Goal: Task Accomplishment & Management: Manage account settings

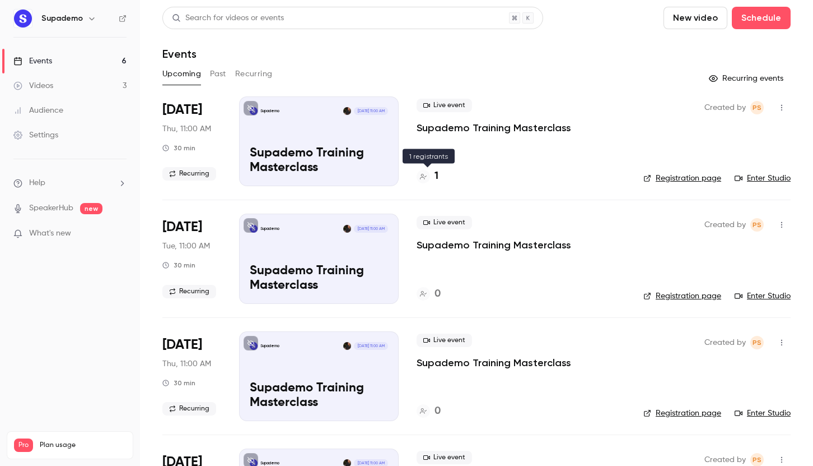
click at [438, 175] on h4 "1" at bounding box center [437, 176] width 4 height 15
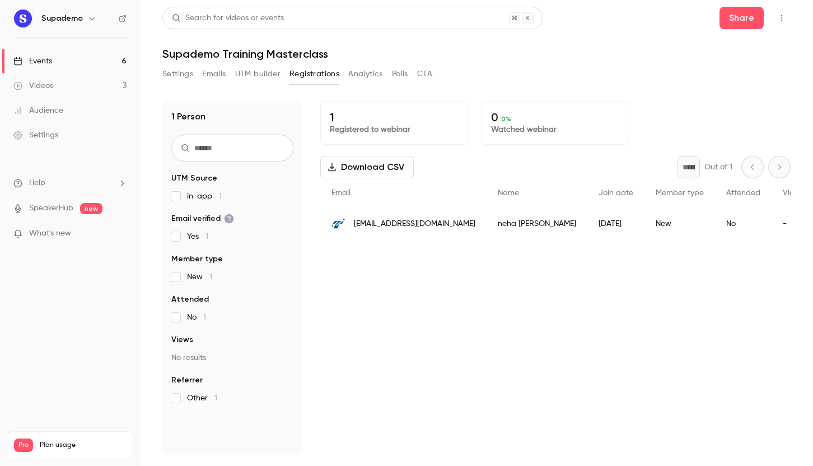
click at [781, 18] on icon "button" at bounding box center [782, 18] width 9 height 8
click at [713, 75] on div "Enter Studio" at bounding box center [738, 75] width 85 height 11
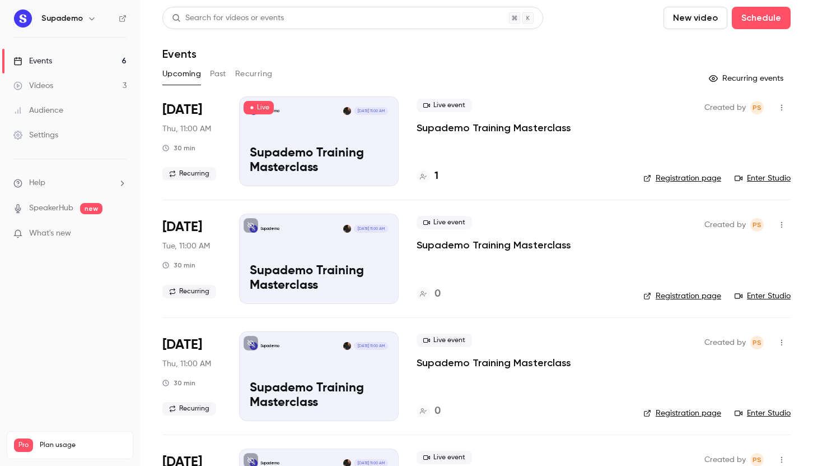
click at [62, 81] on link "Videos 3" at bounding box center [70, 85] width 140 height 25
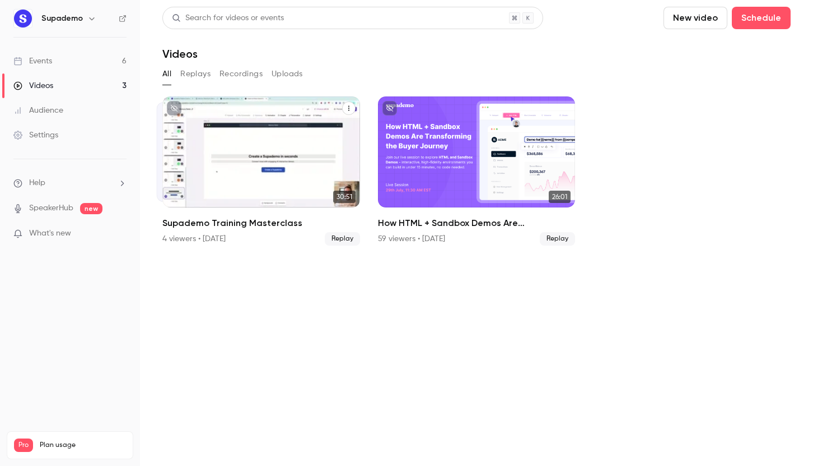
click at [348, 107] on icon "Supademo Training Masterclass" at bounding box center [349, 108] width 7 height 7
click at [282, 130] on div "Share" at bounding box center [303, 134] width 85 height 11
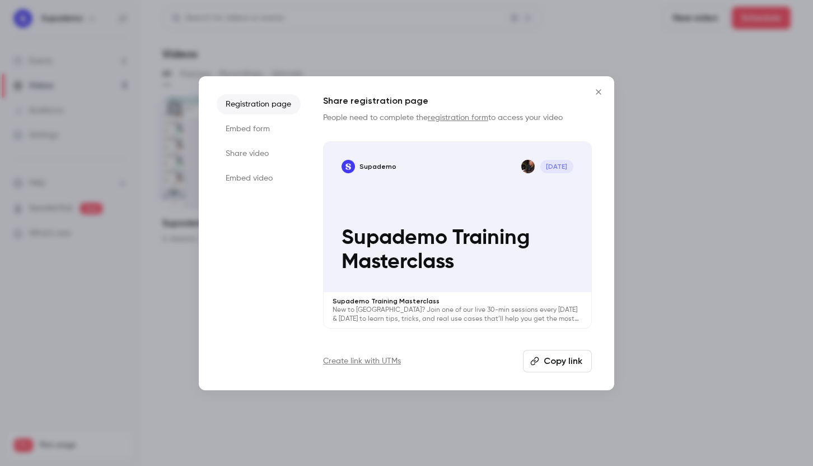
click at [551, 361] on button "Copy link" at bounding box center [557, 361] width 69 height 22
click at [601, 90] on icon "Close" at bounding box center [598, 91] width 13 height 9
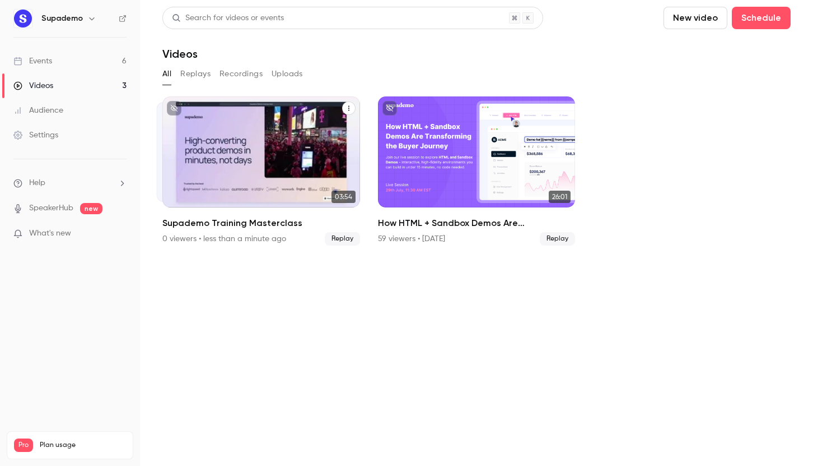
click at [347, 105] on icon "Supademo Training Masterclass" at bounding box center [349, 108] width 7 height 7
click at [348, 75] on div at bounding box center [406, 233] width 813 height 466
click at [103, 85] on link "Videos 3" at bounding box center [70, 85] width 140 height 25
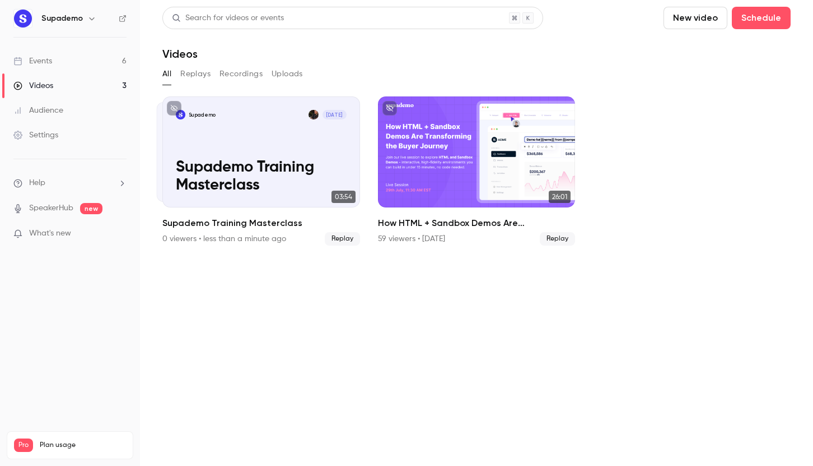
click at [62, 85] on link "Videos 3" at bounding box center [70, 85] width 140 height 25
click at [194, 73] on button "Replays" at bounding box center [195, 74] width 30 height 18
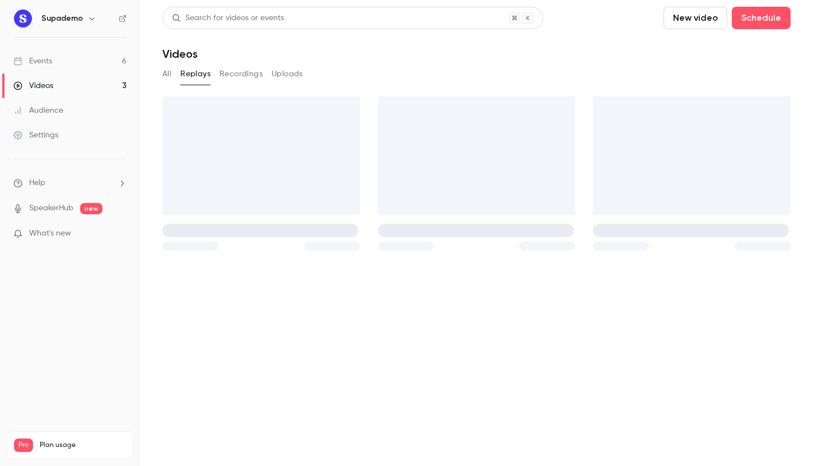
click at [248, 74] on button "Recordings" at bounding box center [241, 74] width 43 height 18
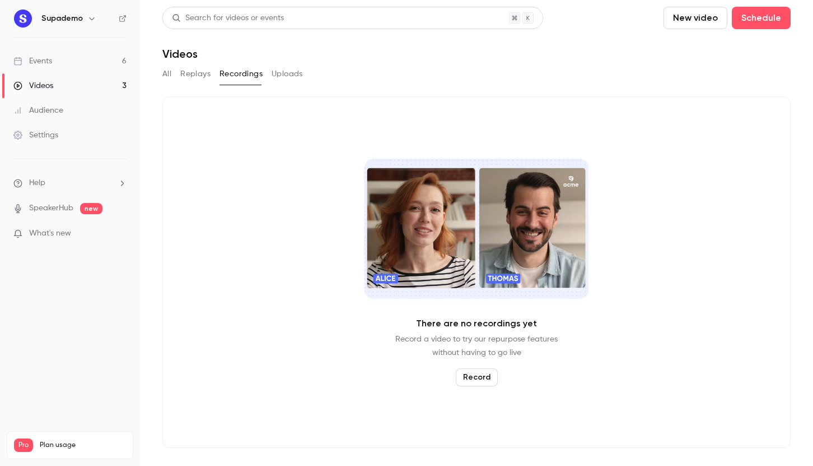
click at [277, 77] on button "Uploads" at bounding box center [287, 74] width 31 height 18
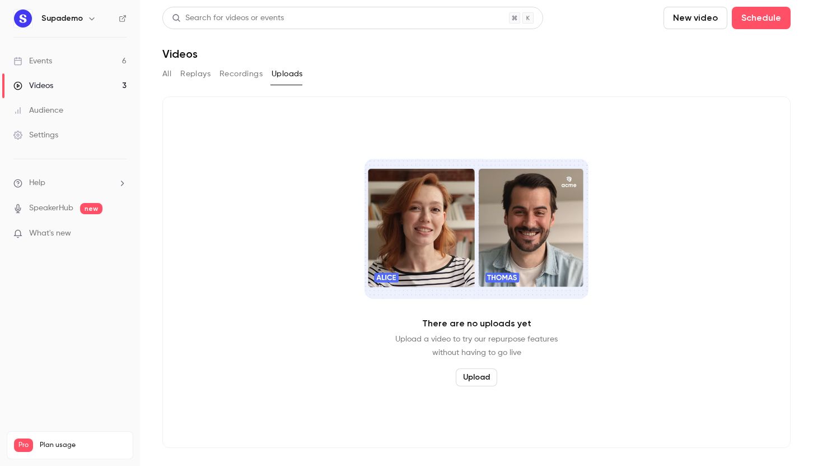
click at [189, 77] on button "Replays" at bounding box center [195, 74] width 30 height 18
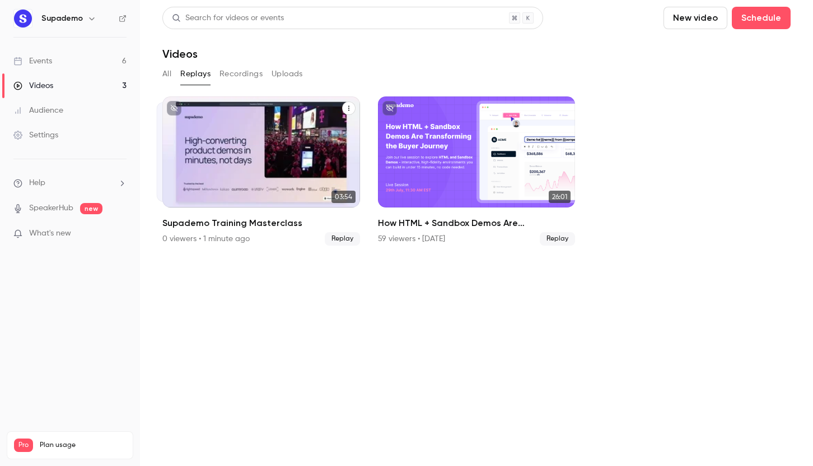
click at [159, 172] on div "Supademo Aug 28 Supademo Training Masterclass" at bounding box center [246, 152] width 178 height 100
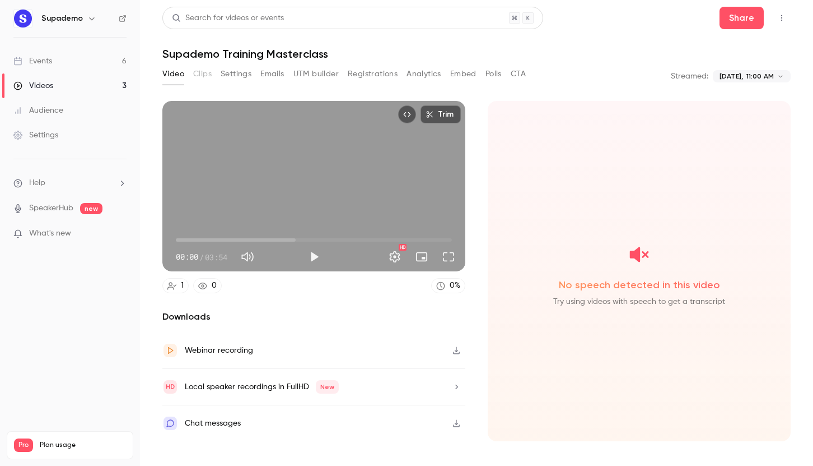
click at [249, 73] on button "Settings" at bounding box center [236, 74] width 31 height 18
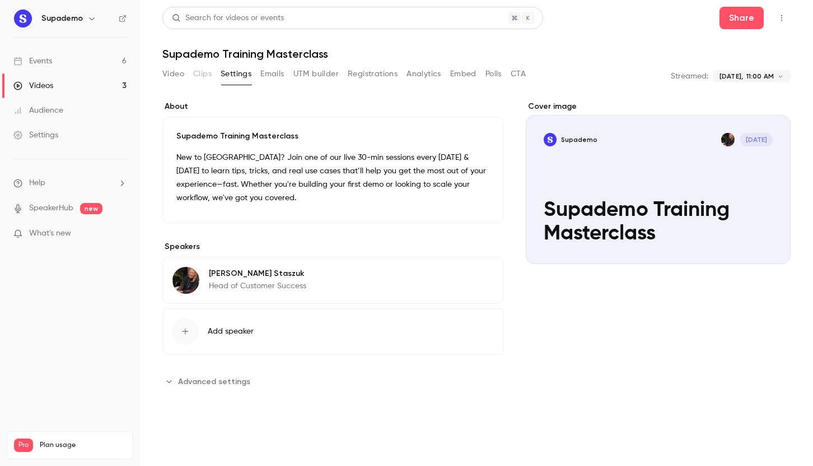
click at [174, 71] on button "Video" at bounding box center [173, 74] width 22 height 18
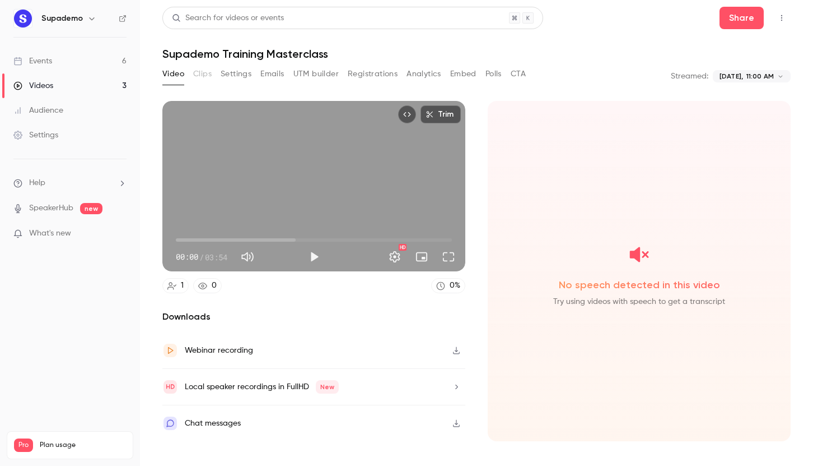
click at [781, 20] on icon "Top Bar Actions" at bounding box center [782, 18] width 9 height 8
click at [709, 104] on div "Delete" at bounding box center [738, 104] width 87 height 11
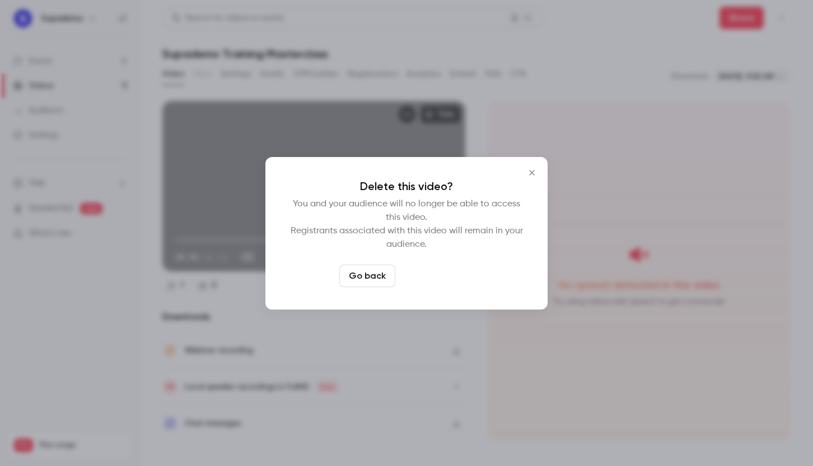
click at [448, 269] on button "Delete video" at bounding box center [437, 275] width 75 height 22
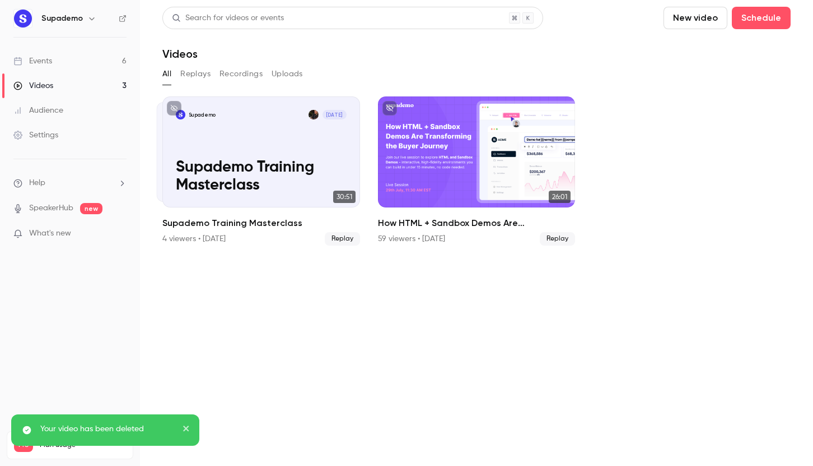
click at [57, 62] on link "Events 6" at bounding box center [70, 61] width 140 height 25
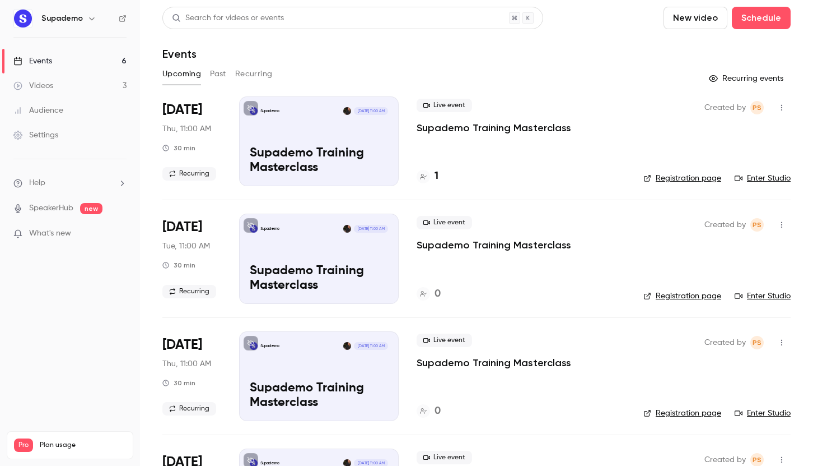
click at [783, 108] on icon "button" at bounding box center [782, 108] width 9 height 8
click at [715, 250] on div "Delete" at bounding box center [738, 252] width 85 height 11
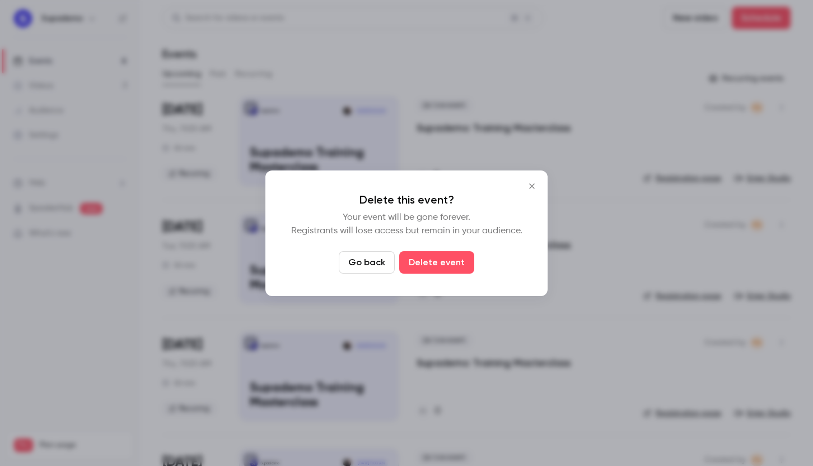
click at [531, 182] on icon "Close" at bounding box center [532, 186] width 13 height 9
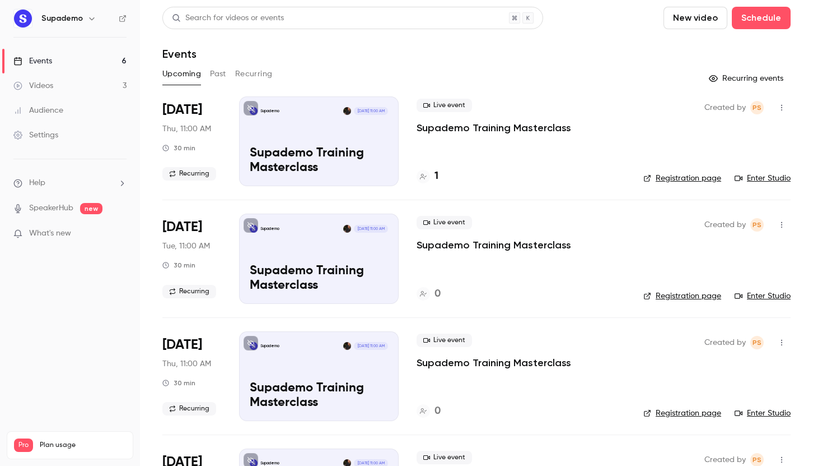
click at [780, 110] on icon "button" at bounding box center [782, 108] width 9 height 8
click at [714, 252] on div "Delete" at bounding box center [738, 252] width 85 height 11
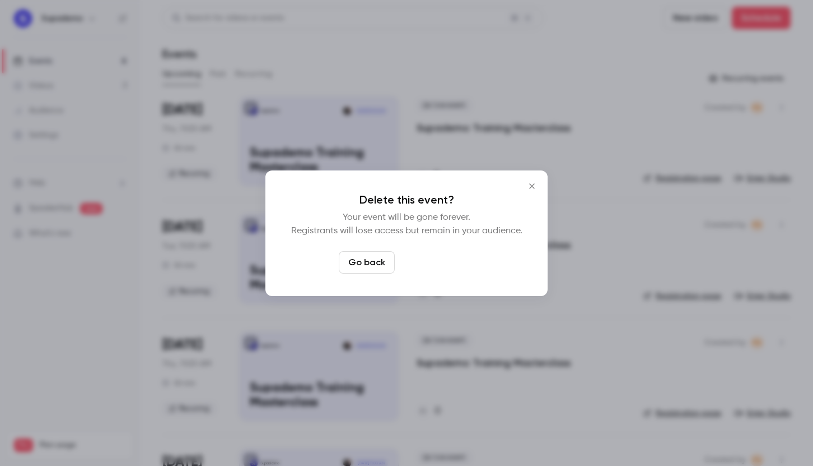
click at [440, 259] on button "Delete event" at bounding box center [436, 262] width 75 height 22
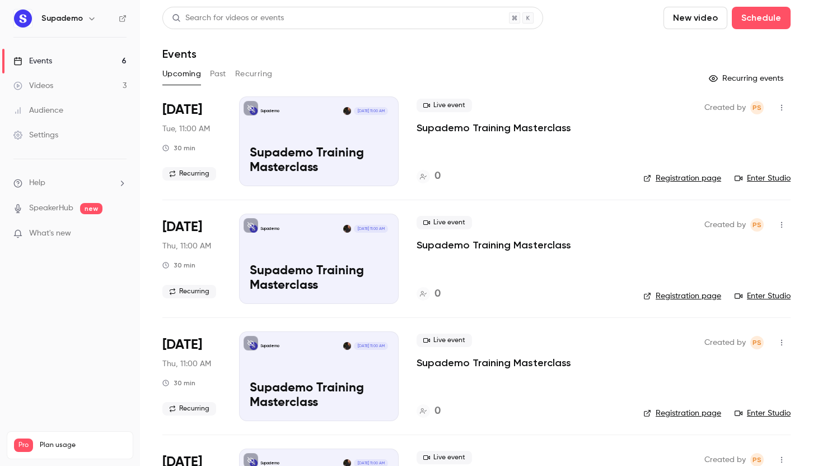
click at [751, 79] on button "Recurring events" at bounding box center [747, 78] width 87 height 18
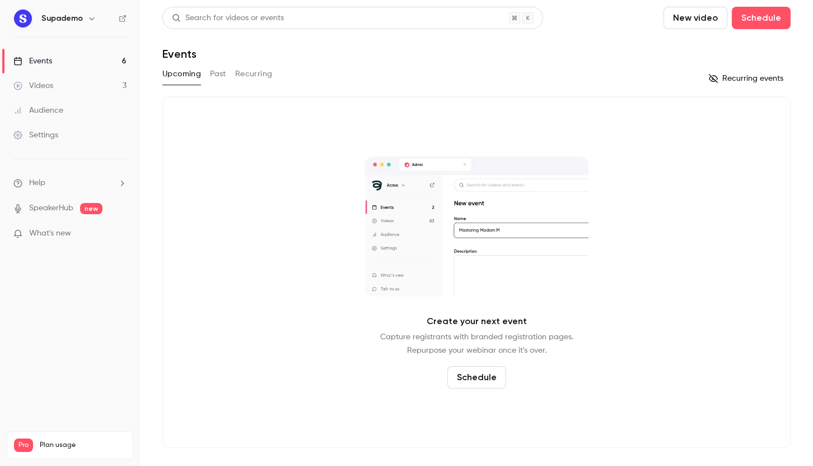
click at [258, 73] on button "Recurring" at bounding box center [254, 74] width 38 height 18
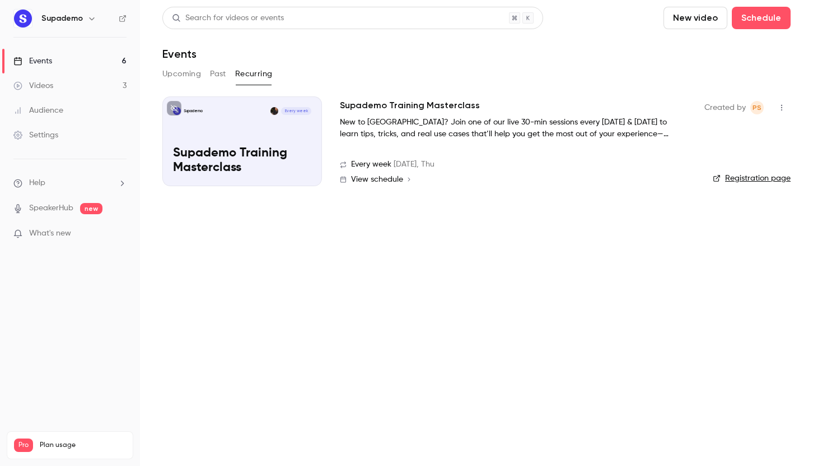
click at [783, 106] on icon "button" at bounding box center [782, 108] width 9 height 8
click at [532, 213] on div at bounding box center [406, 233] width 813 height 466
click at [738, 178] on link "Registration page" at bounding box center [752, 178] width 78 height 11
